Goal: Information Seeking & Learning: Learn about a topic

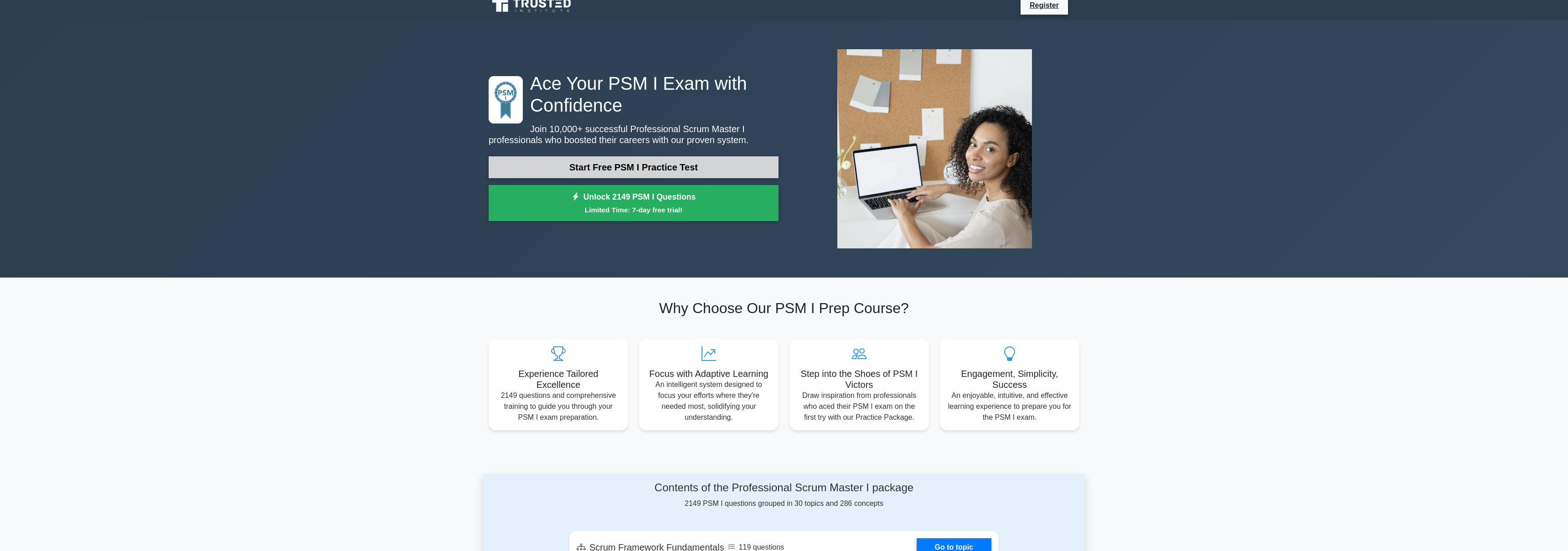
scroll to position [10, 0]
click at [683, 165] on link "Start Free PSM I Practice Test" at bounding box center [633, 166] width 290 height 22
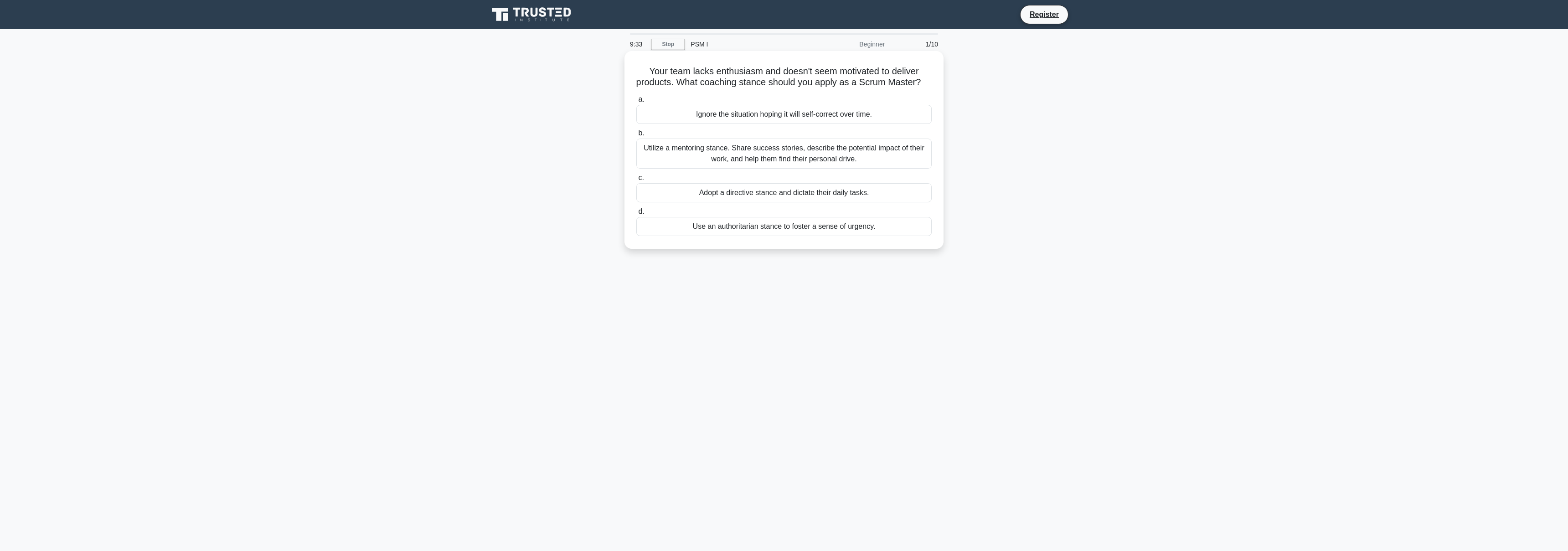
click at [783, 153] on div "Utilize a mentoring stance. Share success stories, describe the potential impac…" at bounding box center [784, 153] width 296 height 30
click at [636, 136] on input "b. Utilize a mentoring stance. Share success stories, describe the potential im…" at bounding box center [636, 132] width 0 height 6
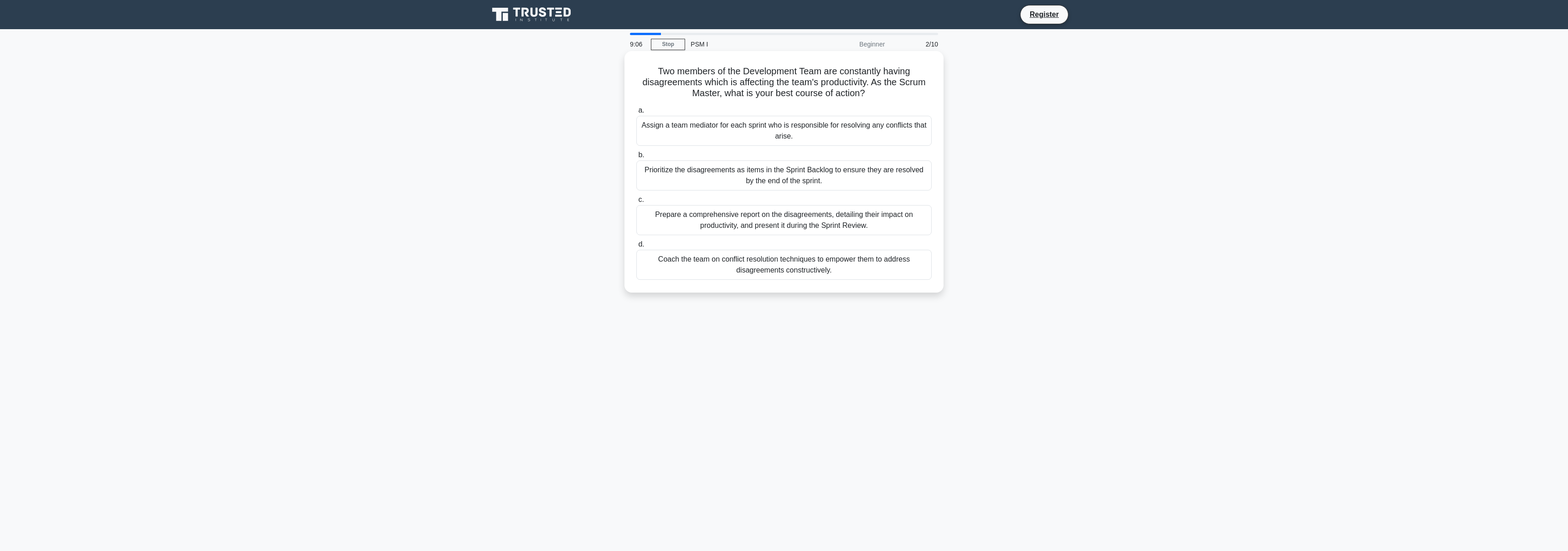
click at [765, 268] on div "Coach the team on conflict resolution techniques to empower them to address dis…" at bounding box center [784, 264] width 296 height 30
click at [636, 248] on input "d. Coach the team on conflict resolution techniques to empower them to address …" at bounding box center [636, 244] width 0 height 6
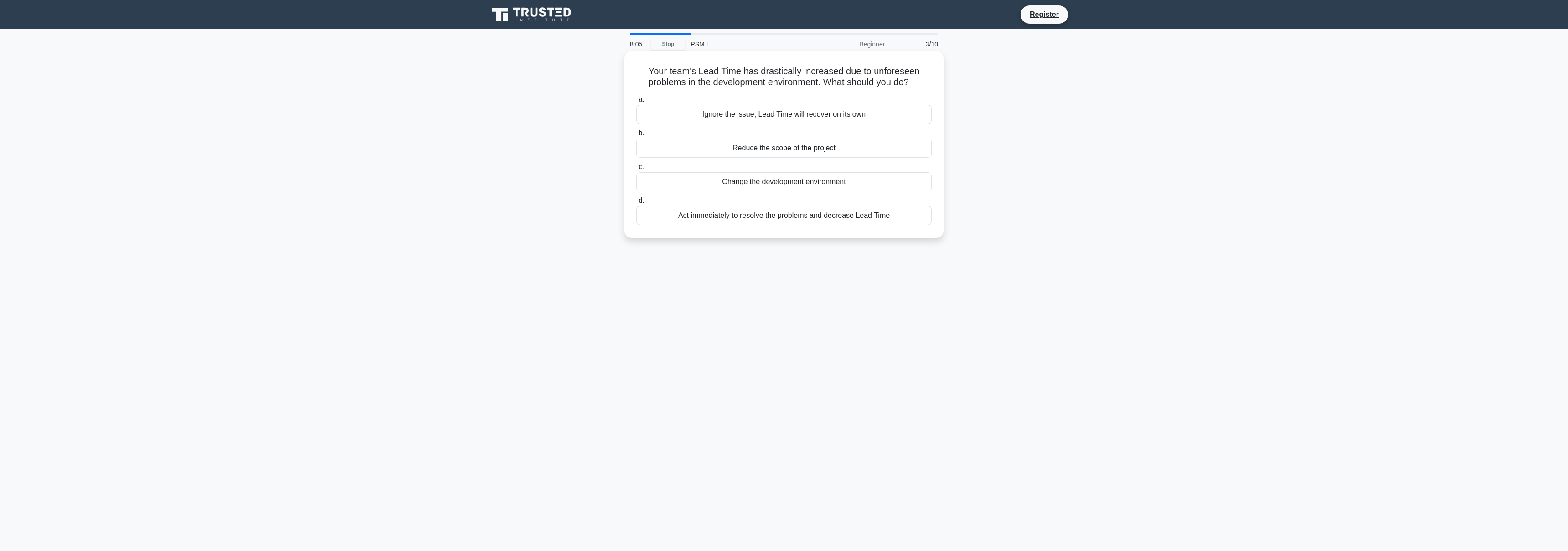
click at [803, 150] on div "Reduce the scope of the project" at bounding box center [784, 148] width 296 height 19
click at [636, 136] on input "b. Reduce the scope of the project" at bounding box center [636, 132] width 0 height 6
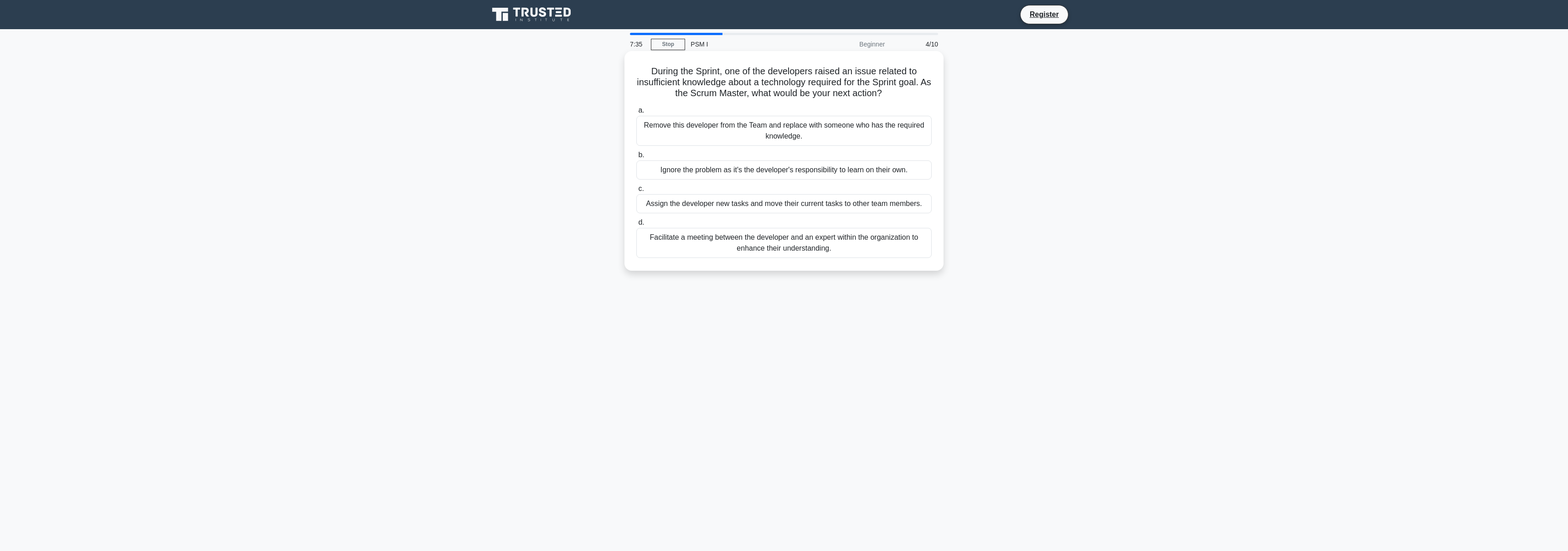
click at [842, 241] on div "Facilitate a meeting between the developer and an expert within the organizatio…" at bounding box center [784, 242] width 296 height 30
click at [636, 225] on input "d. Facilitate a meeting between the developer and an expert within the organiza…" at bounding box center [636, 222] width 0 height 6
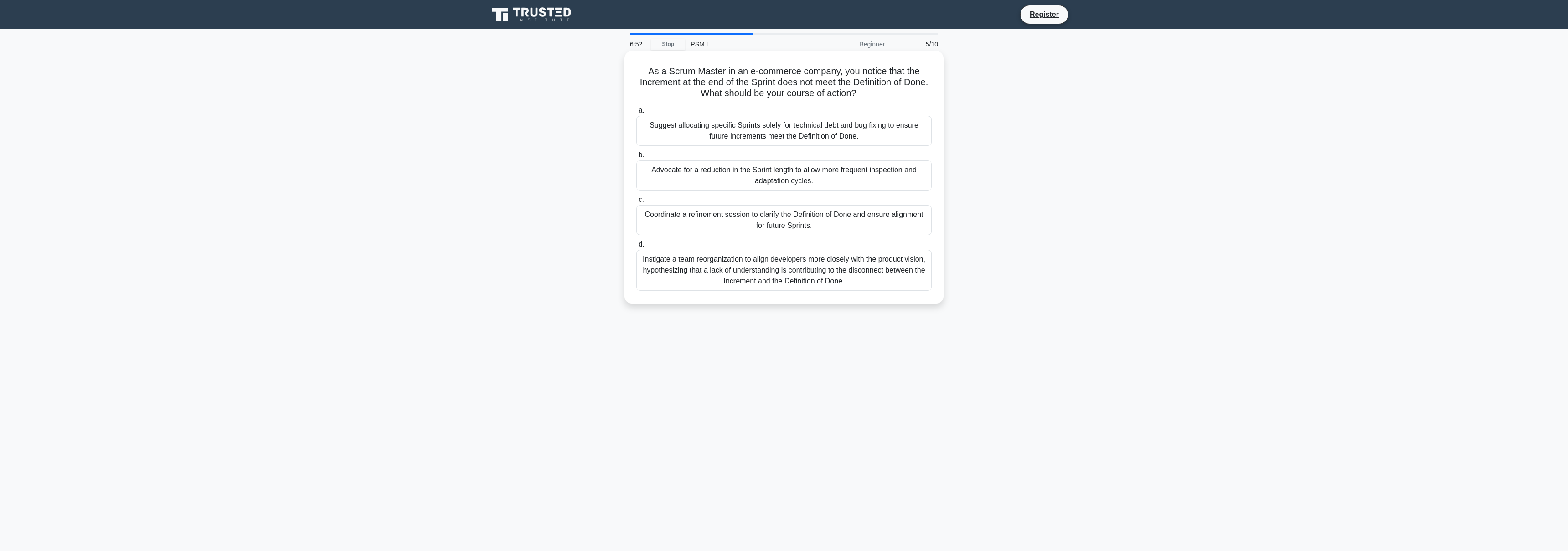
click at [841, 220] on div "Coordinate a refinement session to clarify the Definition of Done and ensure al…" at bounding box center [784, 219] width 296 height 30
click at [636, 202] on input "c. Coordinate a refinement session to clarify the Definition of Done and ensure…" at bounding box center [636, 199] width 0 height 6
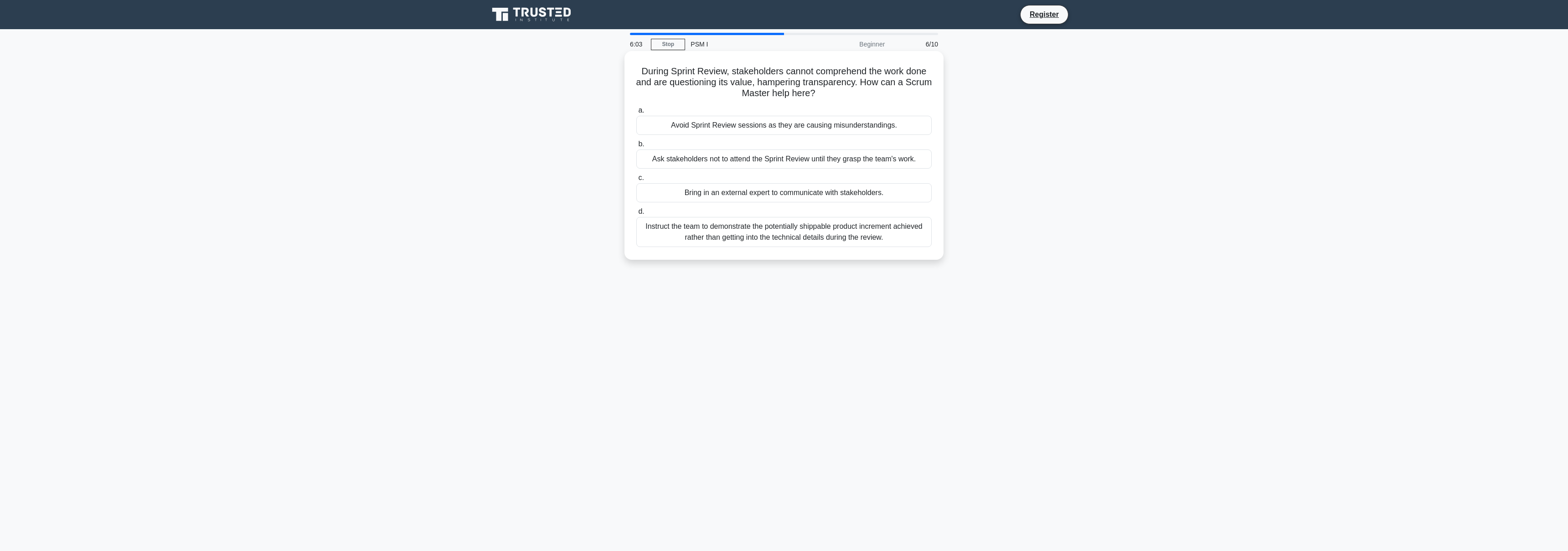
click at [730, 233] on div "Instruct the team to demonstrate the potentially shippable product increment ac…" at bounding box center [784, 232] width 296 height 30
click at [636, 215] on input "d. Instruct the team to demonstrate the potentially shippable product increment…" at bounding box center [636, 211] width 0 height 6
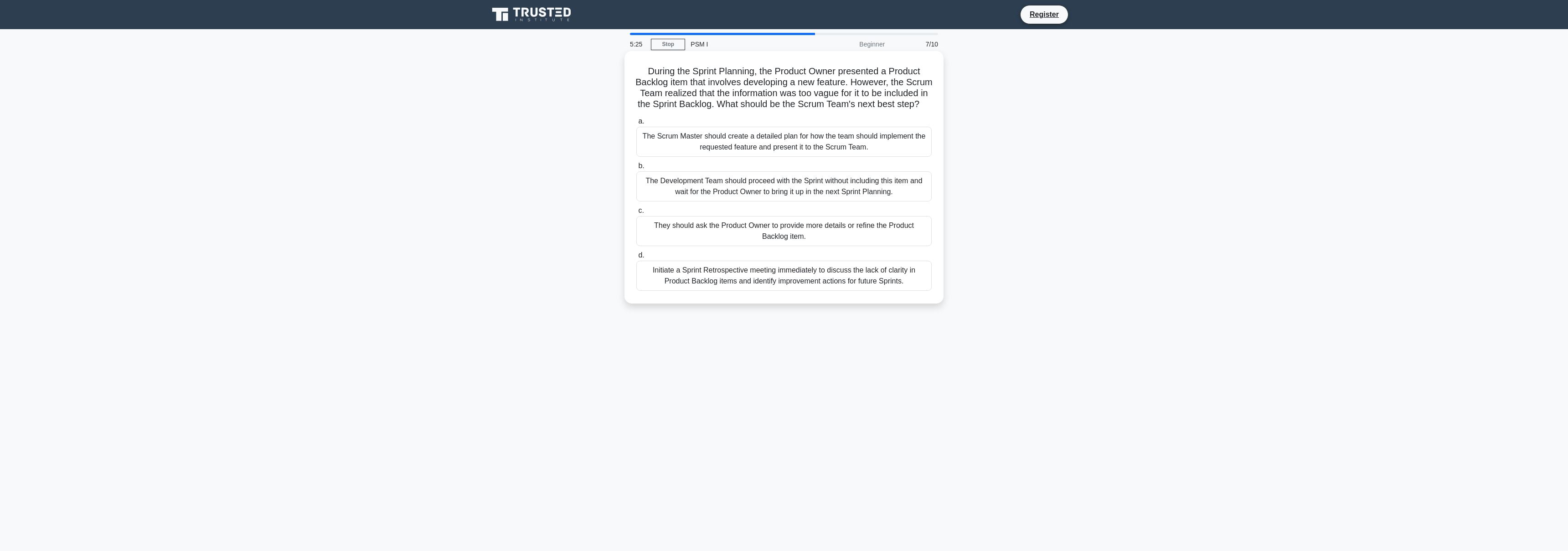
click at [822, 231] on div "They should ask the Product Owner to provide more details or refine the Product…" at bounding box center [784, 231] width 296 height 30
click at [636, 214] on input "c. They should ask the Product Owner to provide more details or refine the Prod…" at bounding box center [636, 210] width 0 height 6
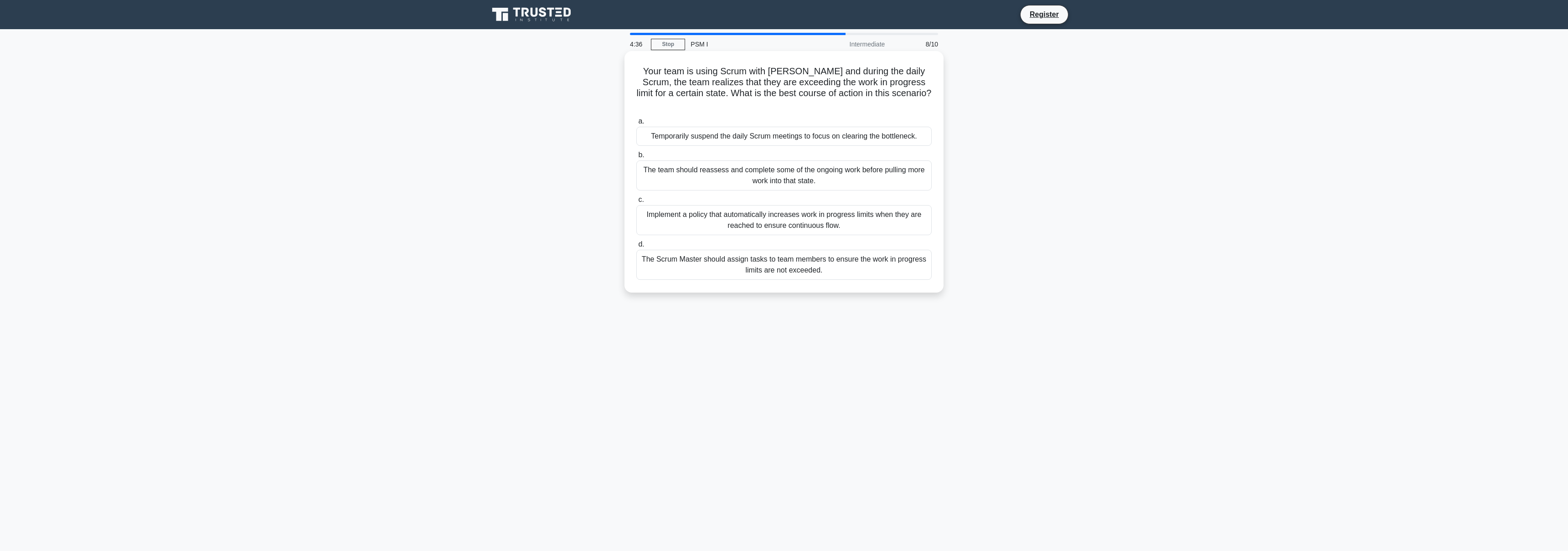
click at [780, 161] on div "The team should reassess and complete some of the ongoing work before pulling m…" at bounding box center [784, 175] width 296 height 30
click at [636, 158] on input "b. The team should reassess and complete some of the ongoing work before pullin…" at bounding box center [636, 155] width 0 height 6
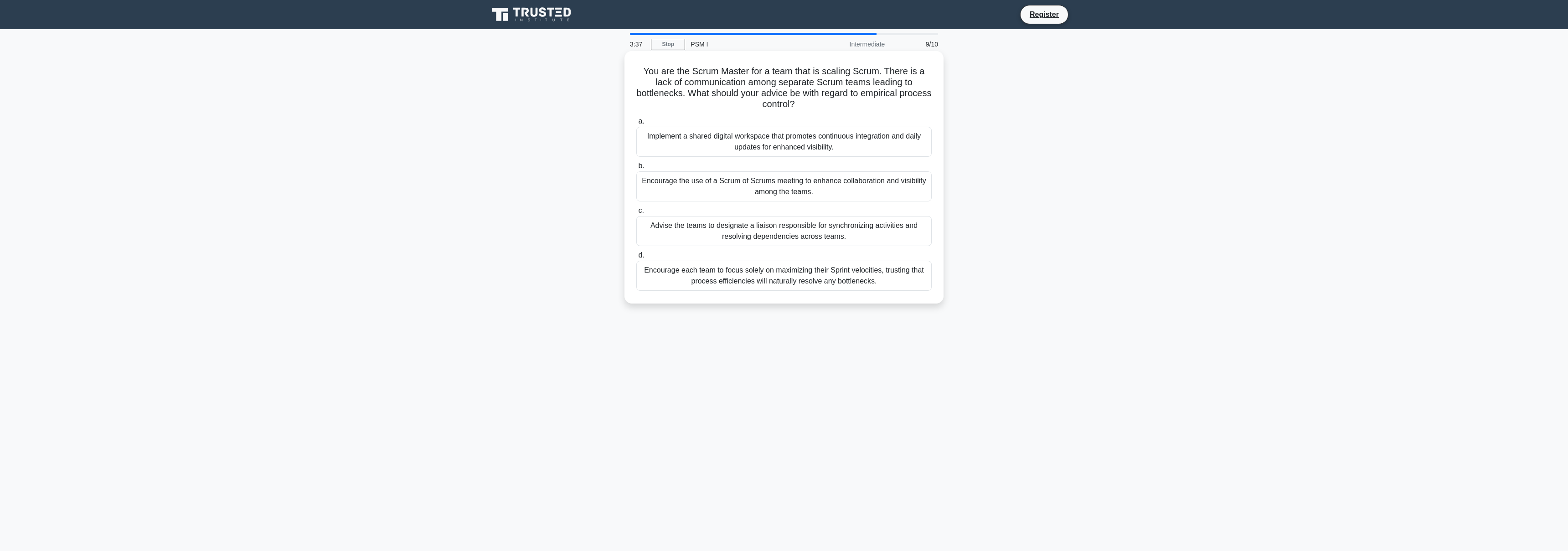
click at [733, 188] on div "Encourage the use of a Scrum of Scrums meeting to enhance collaboration and vis…" at bounding box center [784, 186] width 296 height 30
click at [636, 169] on input "b. Encourage the use of a Scrum of Scrums meeting to enhance collaboration and …" at bounding box center [636, 165] width 0 height 6
click at [747, 140] on div "Encourage the Dev Team to present the technical tasks to the Product Owner high…" at bounding box center [784, 141] width 296 height 30
click at [636, 124] on input "a. Encourage the Dev Team to present the technical tasks to the Product Owner h…" at bounding box center [636, 121] width 0 height 6
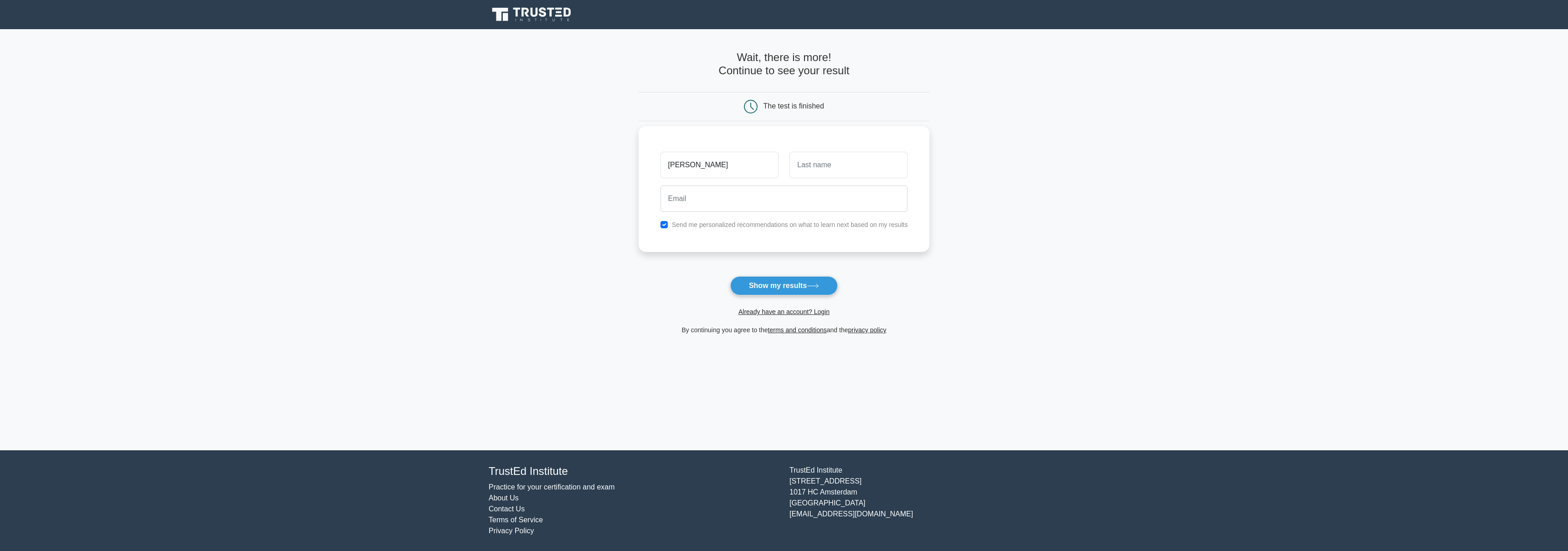
type input "[PERSON_NAME]"
type input "[PERSON_NAME][EMAIL_ADDRESS][PERSON_NAME][DOMAIN_NAME]"
click at [665, 225] on input "checkbox" at bounding box center [664, 224] width 7 height 7
checkbox input "false"
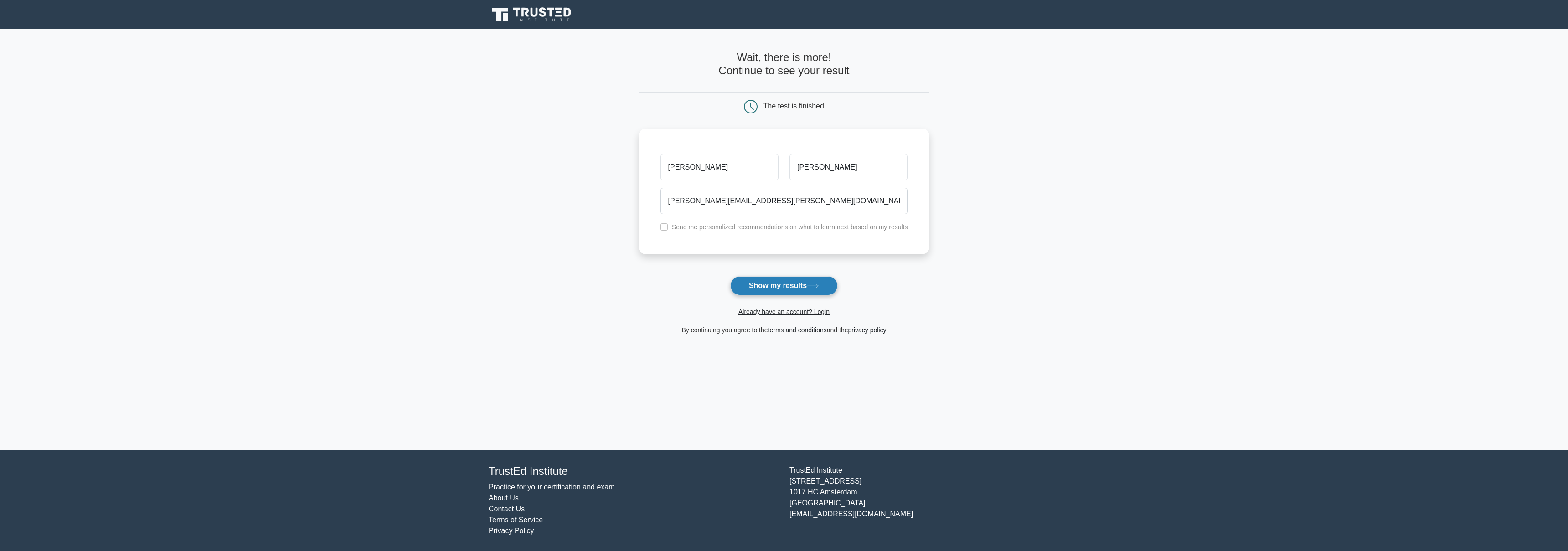
click at [813, 288] on icon at bounding box center [812, 286] width 12 height 5
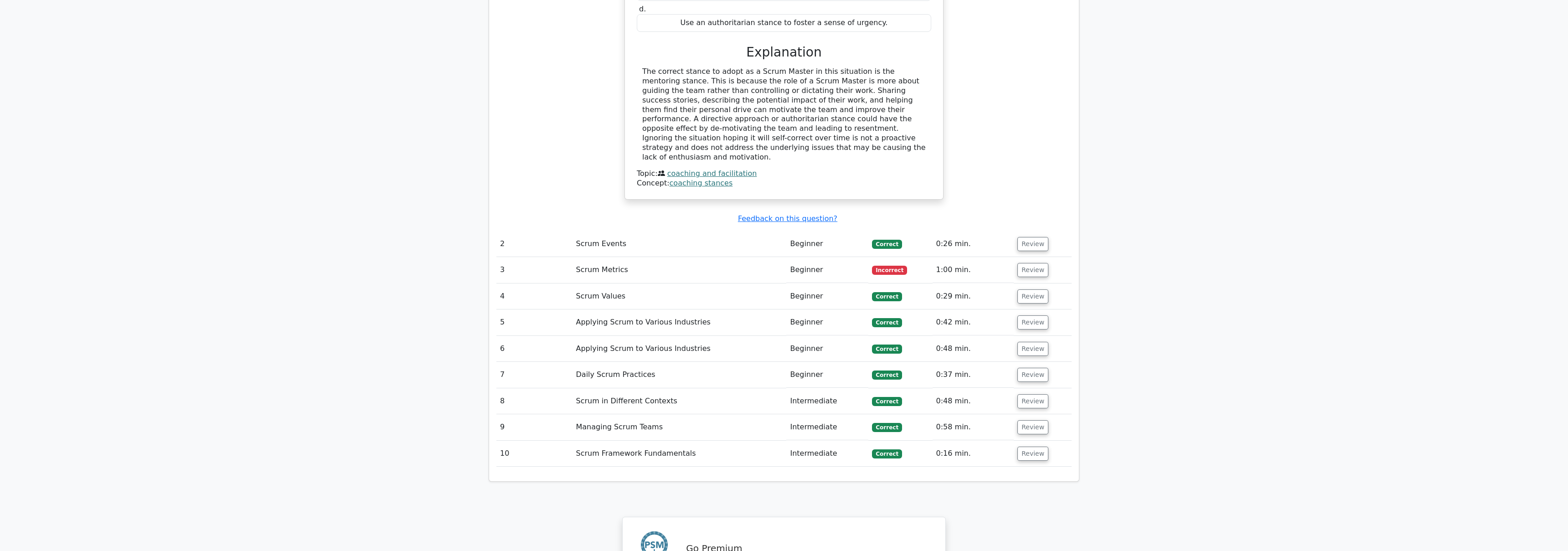
scroll to position [1029, 0]
click at [1021, 262] on button "Review" at bounding box center [1033, 269] width 31 height 15
